Goal: Check status

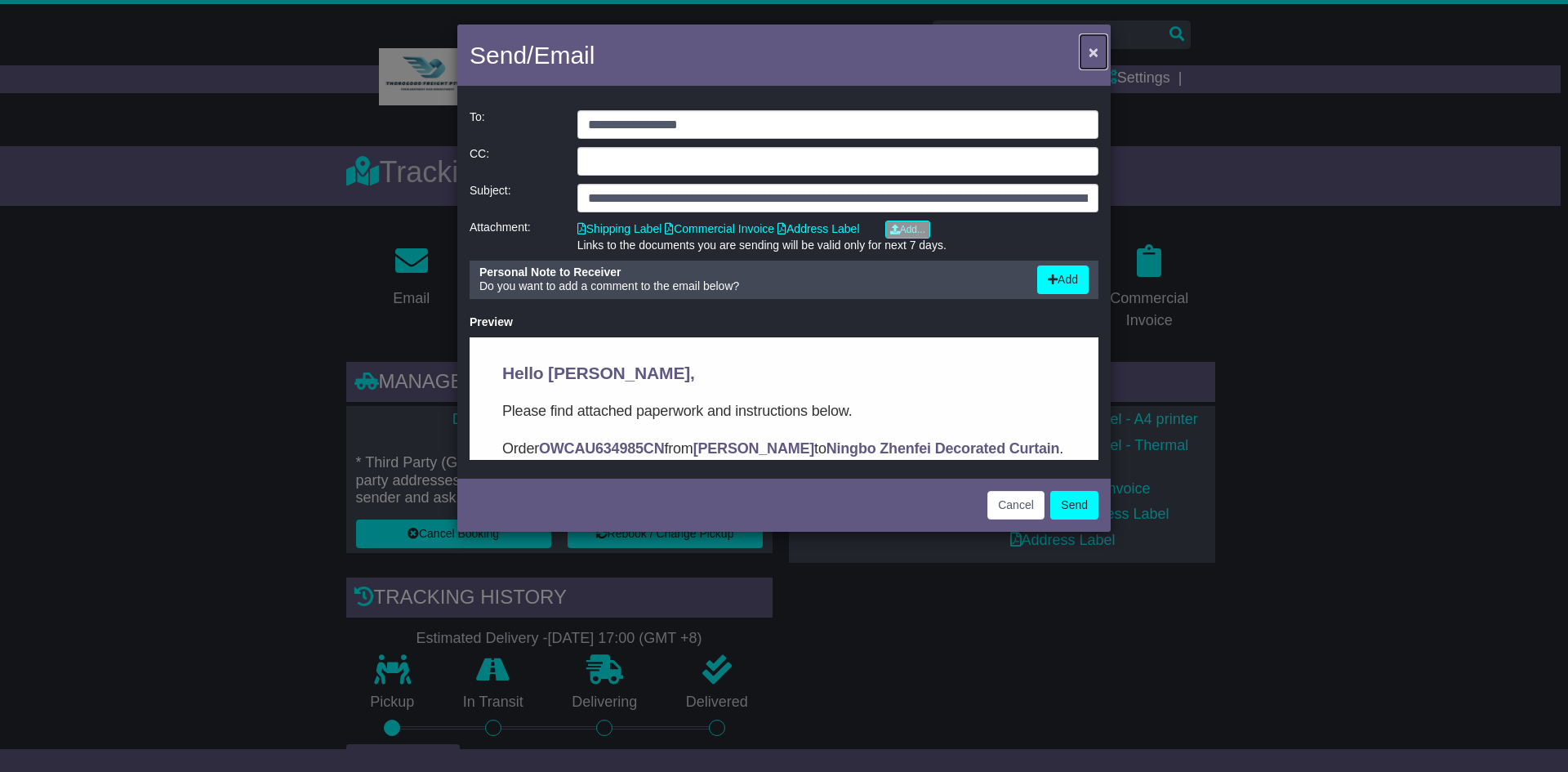
click at [1087, 50] on button "×" at bounding box center [1093, 52] width 26 height 34
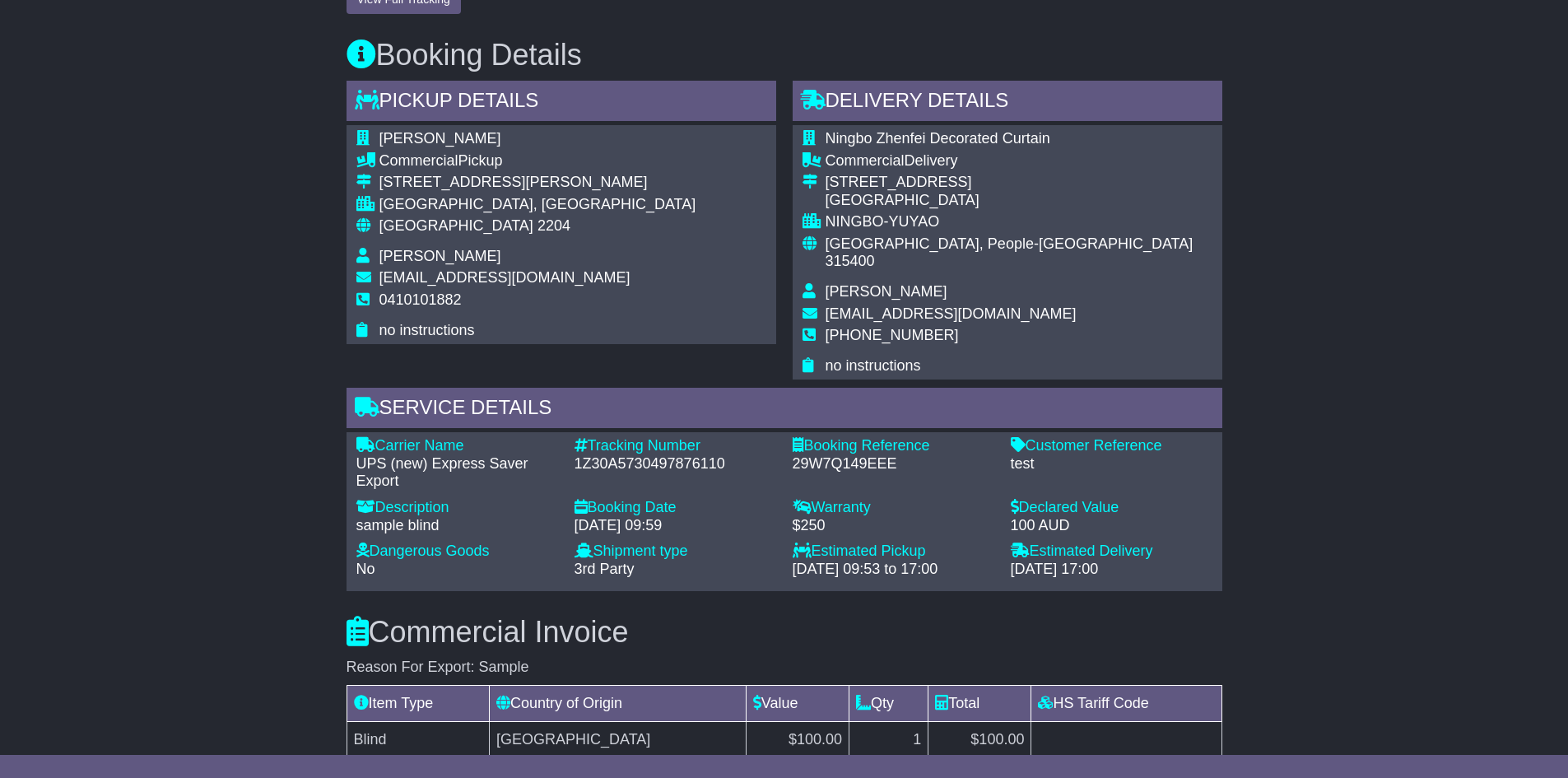
scroll to position [741, 0]
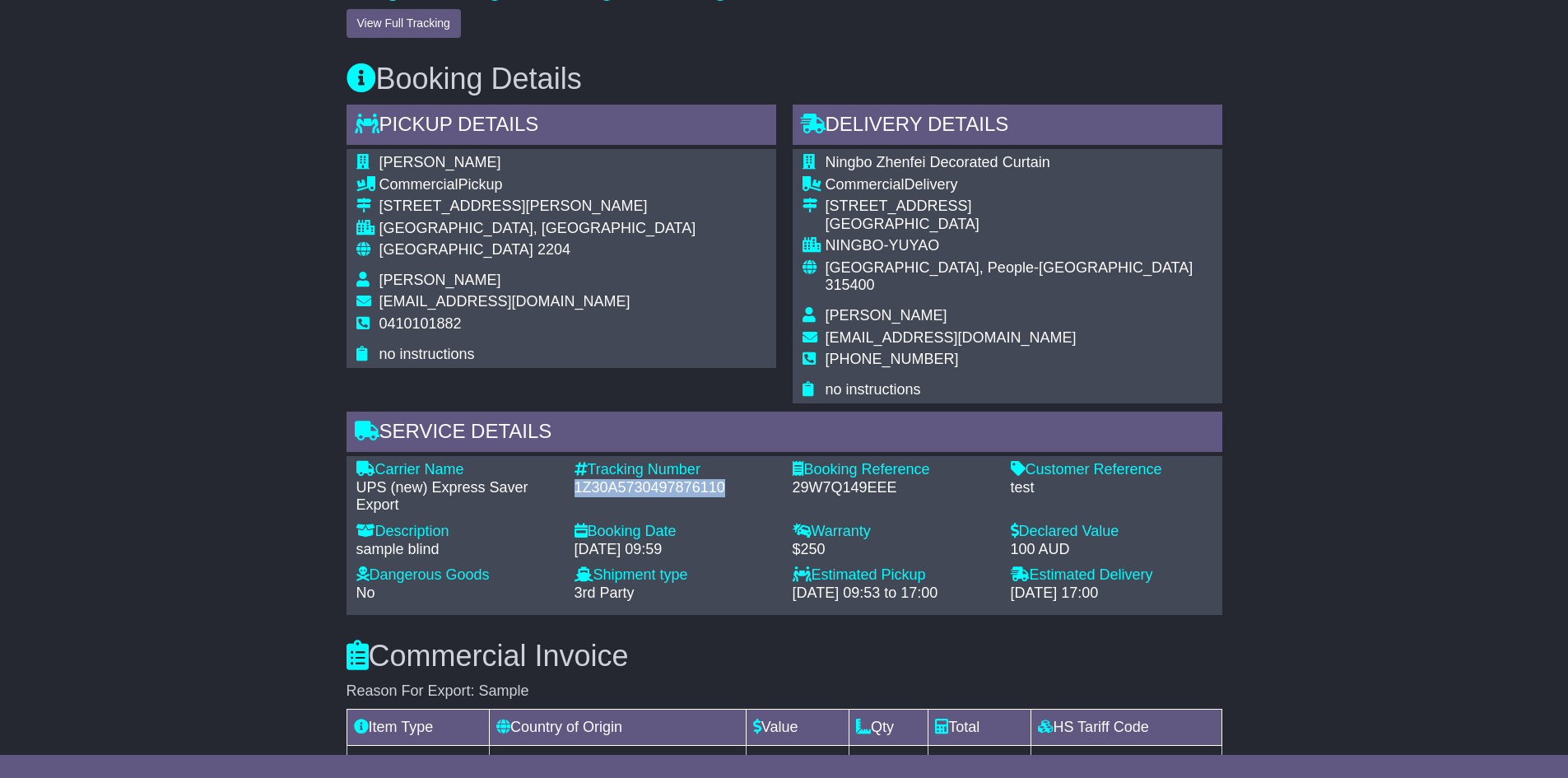
drag, startPoint x: 739, startPoint y: 468, endPoint x: 576, endPoint y: 464, distance: 163.0
click at [576, 479] on div "1Z30A5730497876110" at bounding box center [675, 488] width 201 height 18
copy div "1Z30A5730497876110"
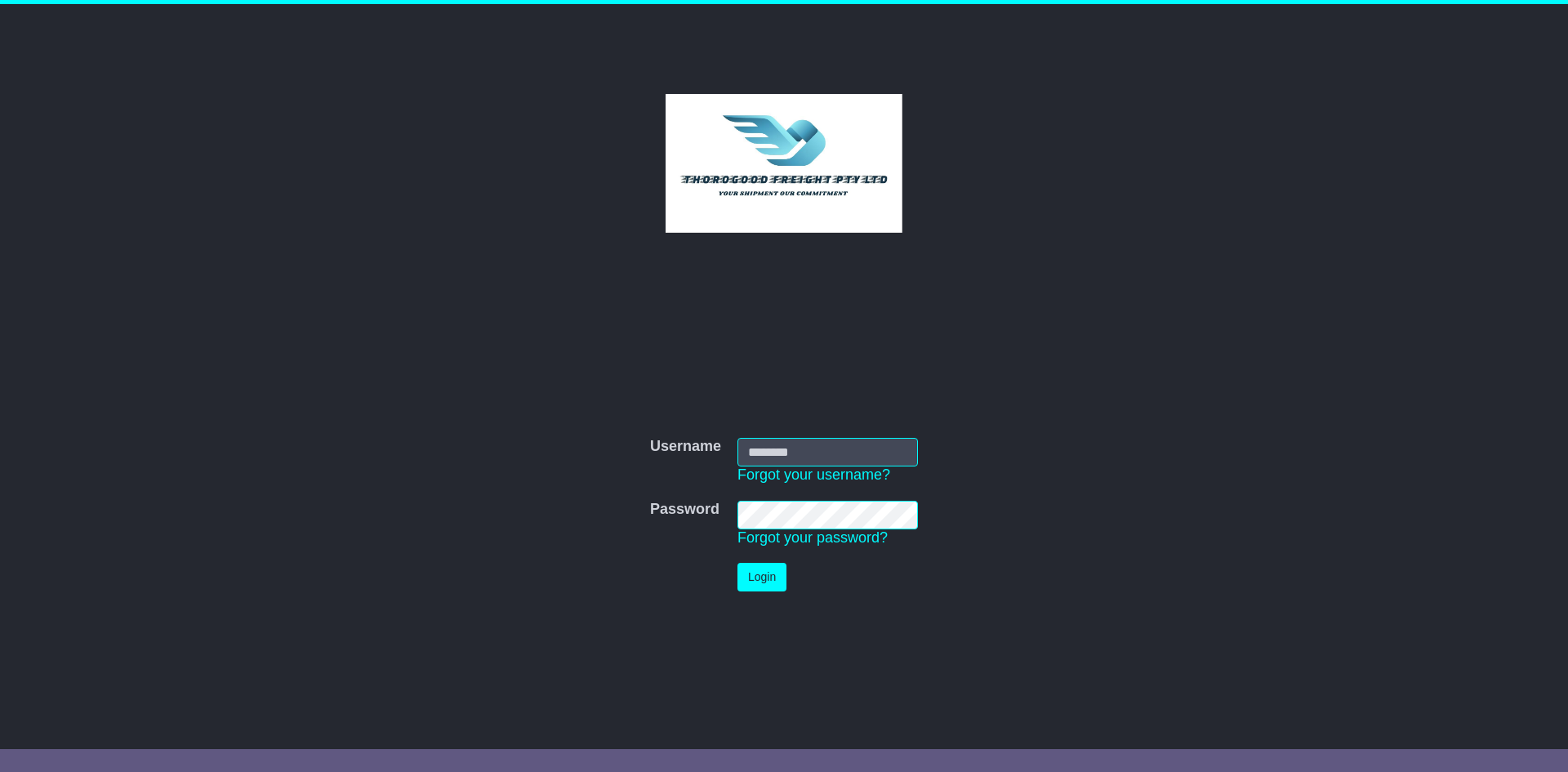
type input "******"
click at [763, 580] on button "Login" at bounding box center [761, 577] width 49 height 29
